Goal: Transaction & Acquisition: Purchase product/service

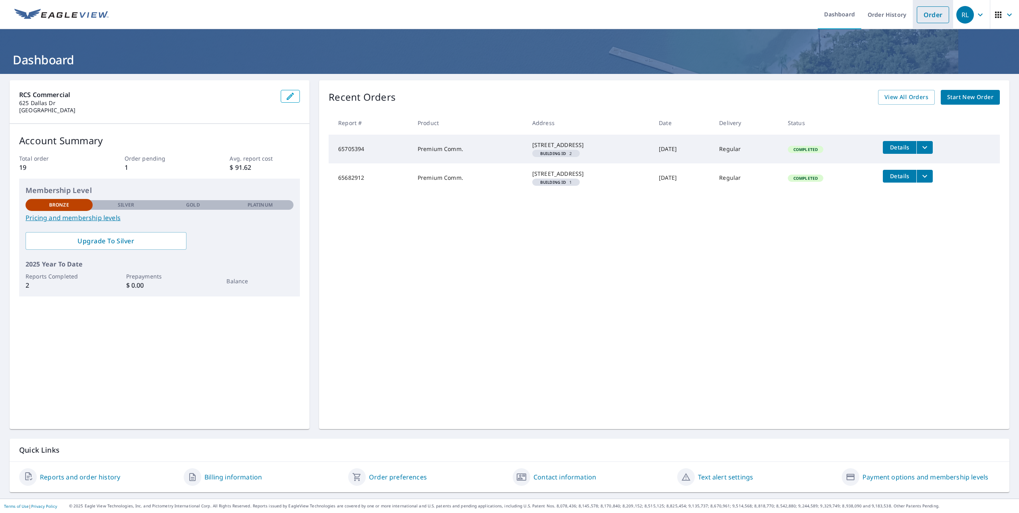
click at [926, 16] on link "Order" at bounding box center [933, 14] width 32 height 17
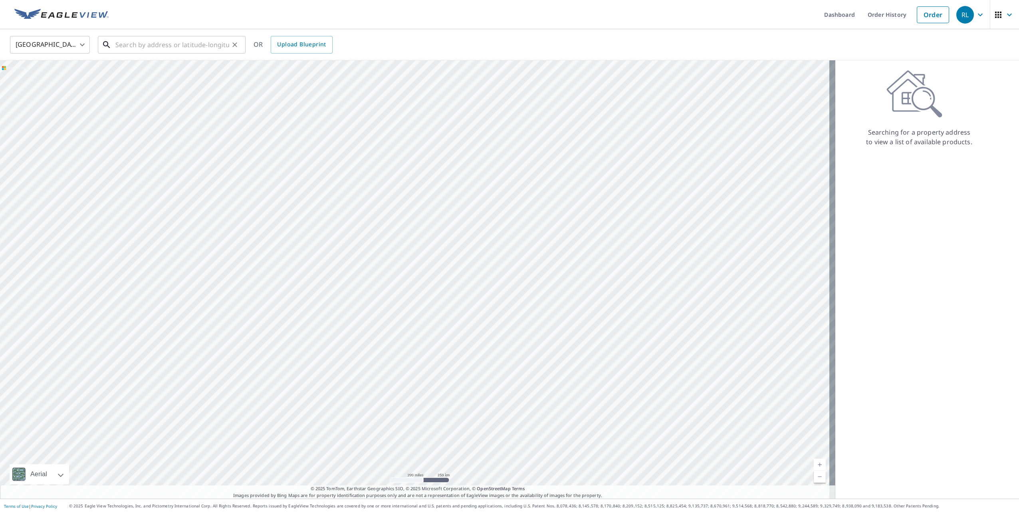
click at [145, 46] on input "text" at bounding box center [172, 45] width 114 height 22
click at [151, 81] on li "[STREET_ADDRESS][PERSON_NAME]" at bounding box center [172, 71] width 148 height 27
type input "[STREET_ADDRESS][PERSON_NAME]"
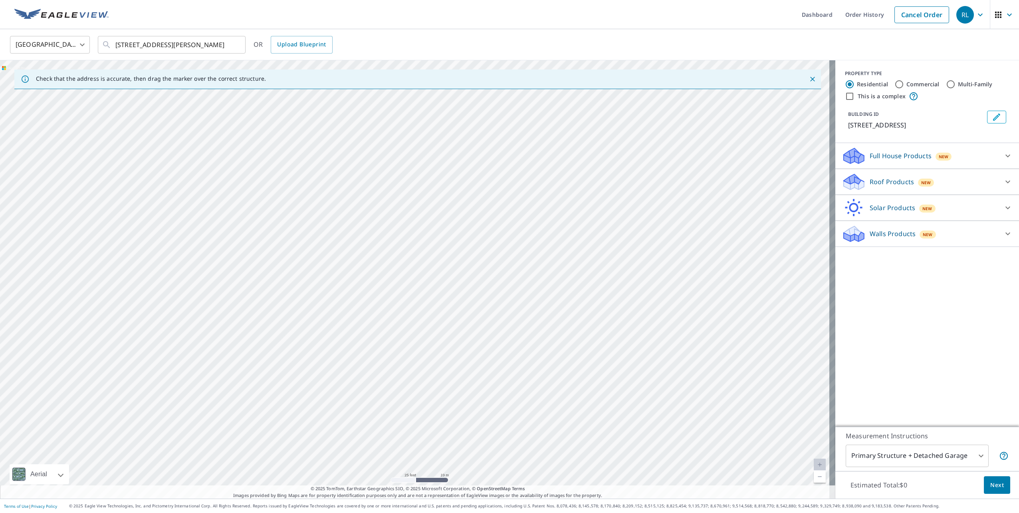
click at [1003, 181] on icon at bounding box center [1008, 182] width 10 height 10
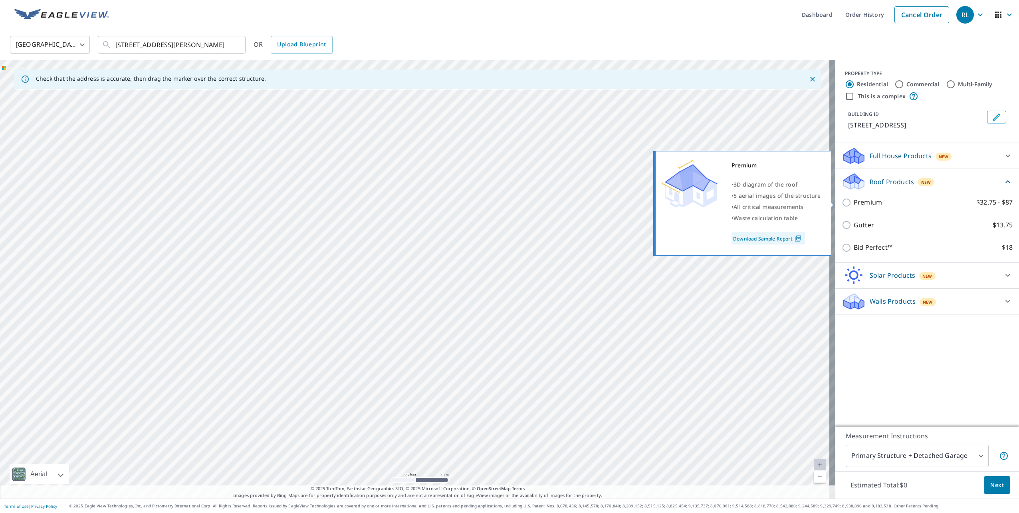
click at [856, 206] on p "Premium" at bounding box center [868, 202] width 28 height 10
click at [854, 206] on input "Premium $32.75 - $87" at bounding box center [848, 203] width 12 height 10
checkbox input "true"
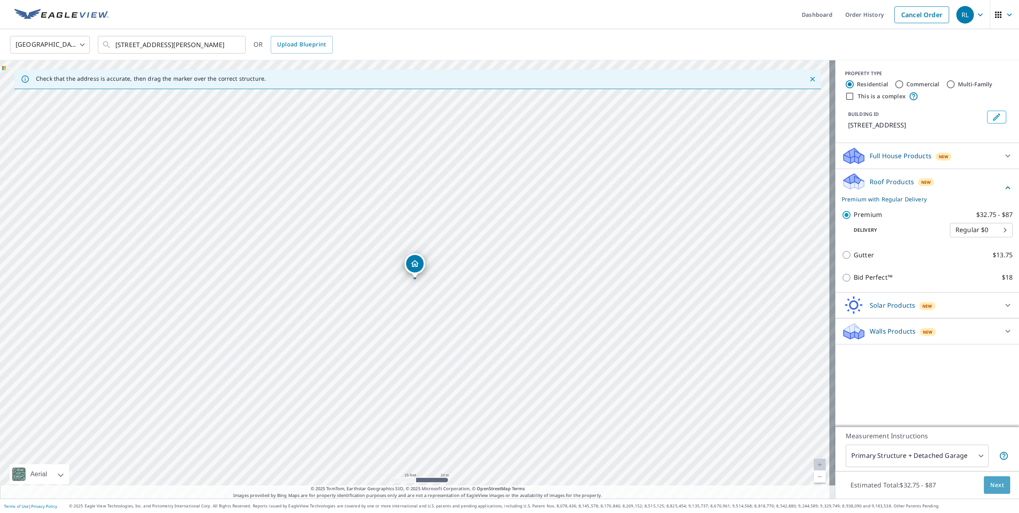
click at [997, 486] on span "Next" at bounding box center [998, 485] width 14 height 10
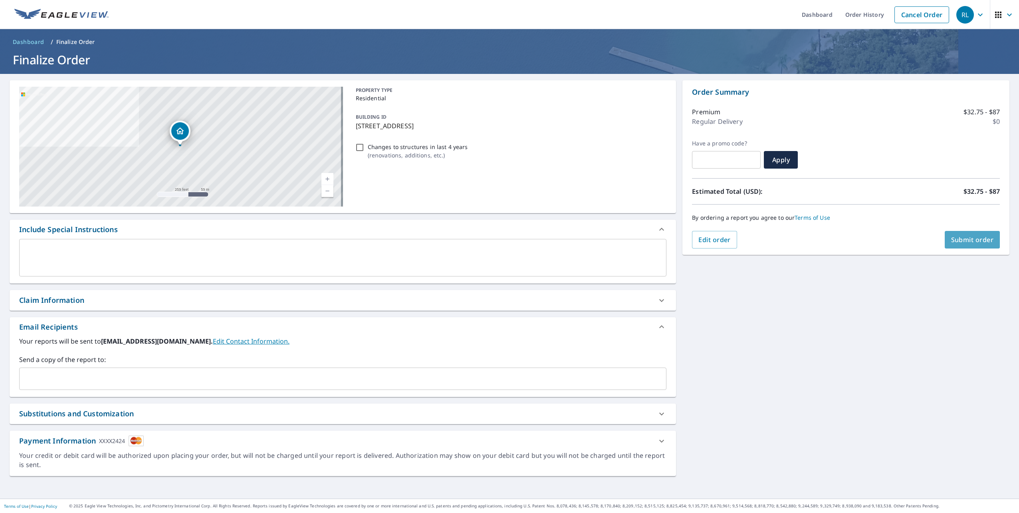
click at [959, 237] on span "Submit order" at bounding box center [972, 239] width 43 height 9
